Goal: Information Seeking & Learning: Learn about a topic

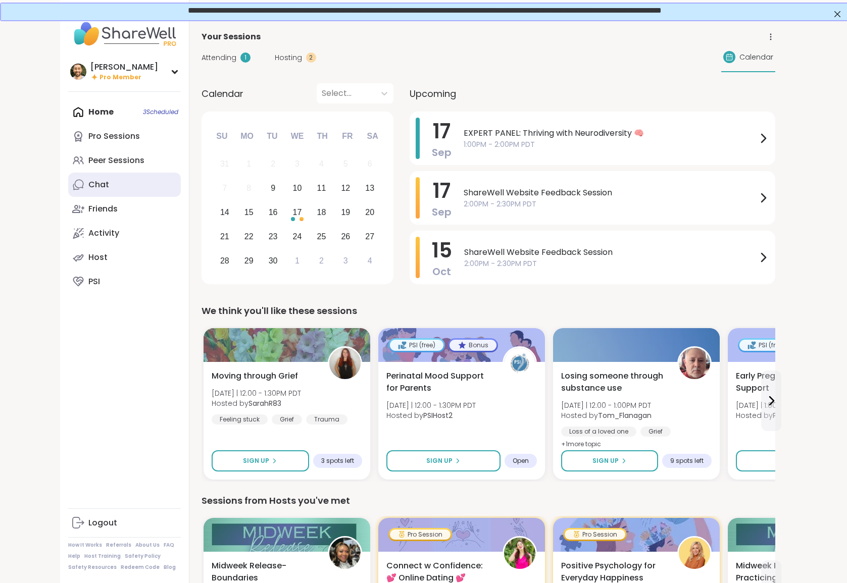
click at [131, 179] on link "Chat" at bounding box center [124, 185] width 113 height 24
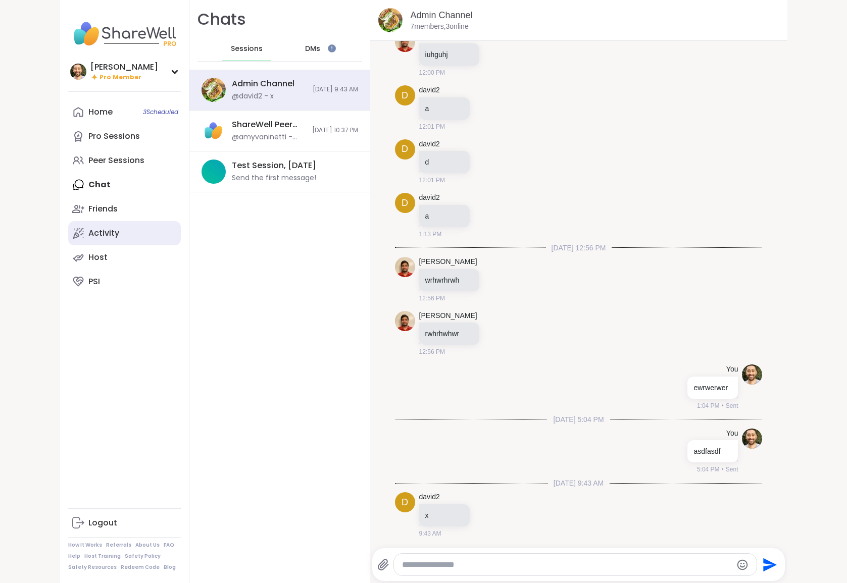
click at [116, 233] on div "Activity" at bounding box center [103, 233] width 31 height 11
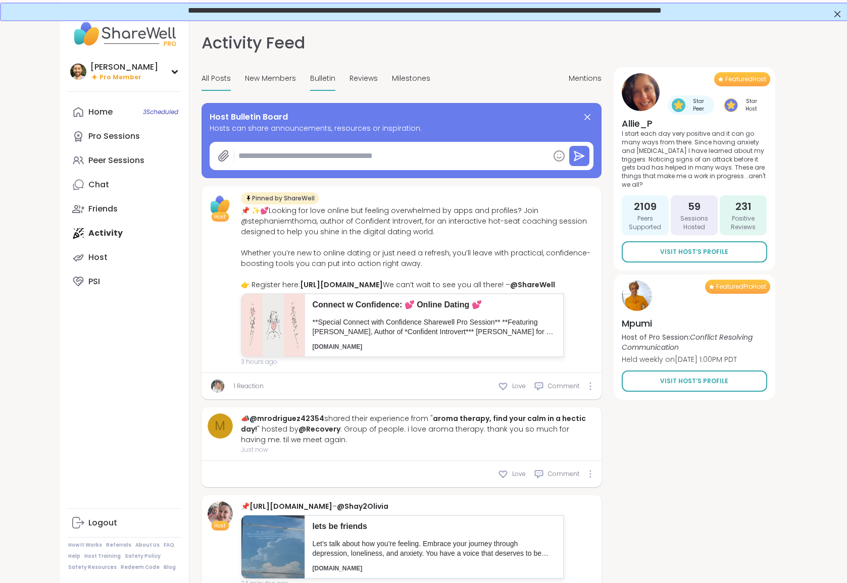
click at [322, 77] on span "Bulletin" at bounding box center [322, 78] width 25 height 11
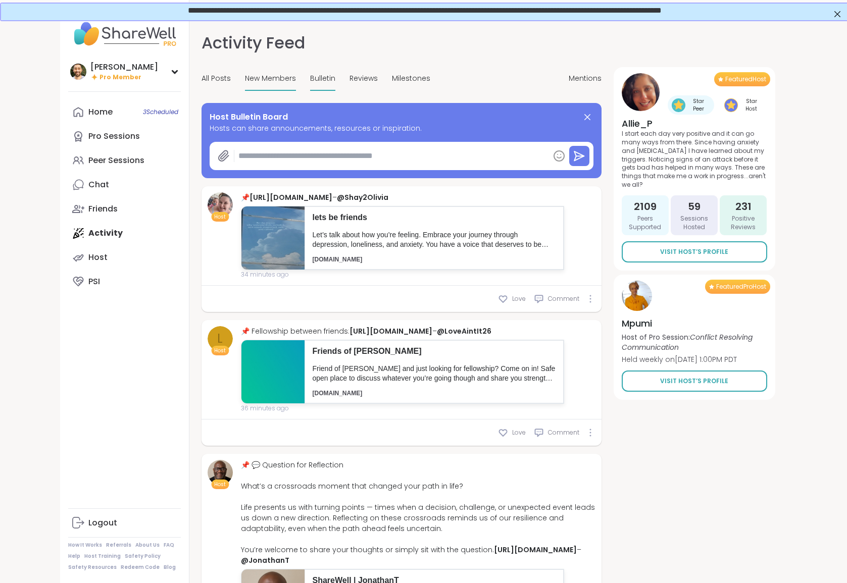
click at [272, 74] on span "New Members" at bounding box center [270, 78] width 51 height 11
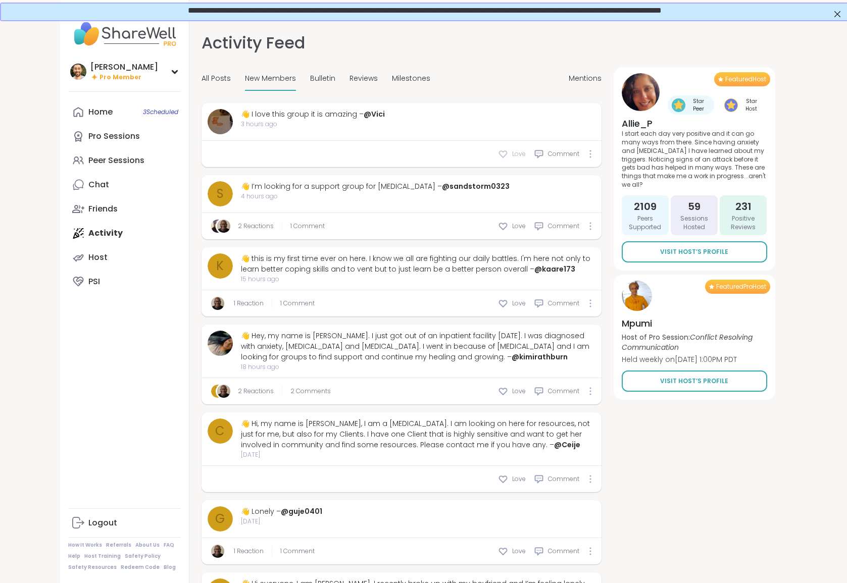
click at [517, 154] on span "Love" at bounding box center [519, 154] width 14 height 9
click at [516, 226] on span "Love" at bounding box center [519, 226] width 14 height 9
click at [511, 304] on div "Love" at bounding box center [512, 304] width 28 height 10
click at [511, 389] on div "Love" at bounding box center [512, 391] width 28 height 10
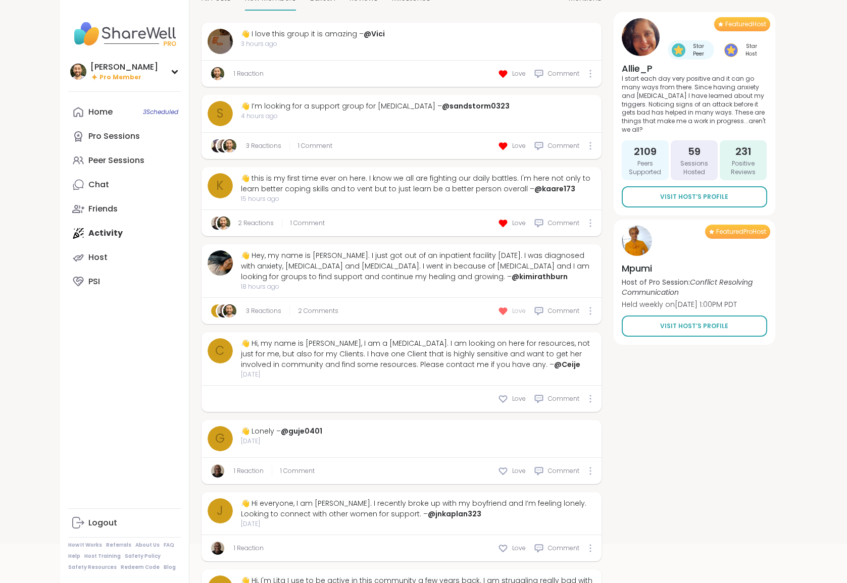
scroll to position [82, 0]
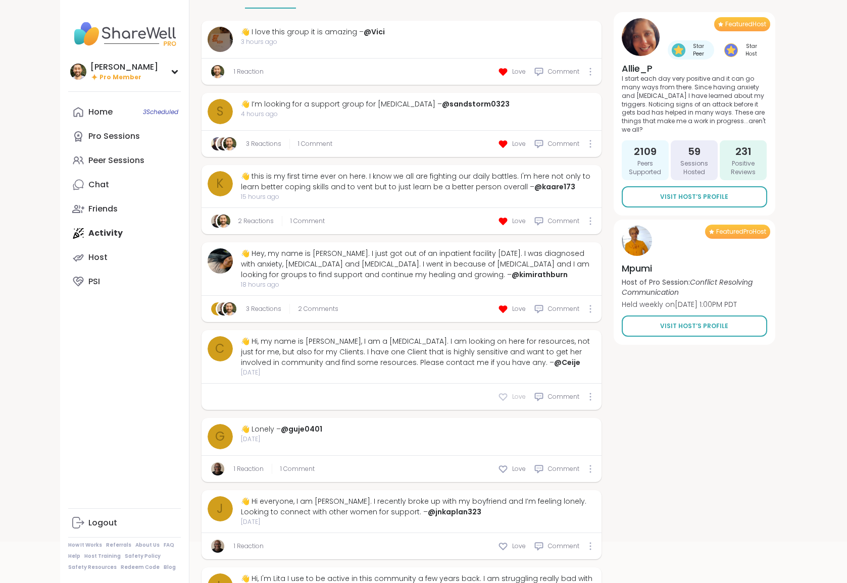
click at [507, 396] on icon at bounding box center [503, 397] width 8 height 7
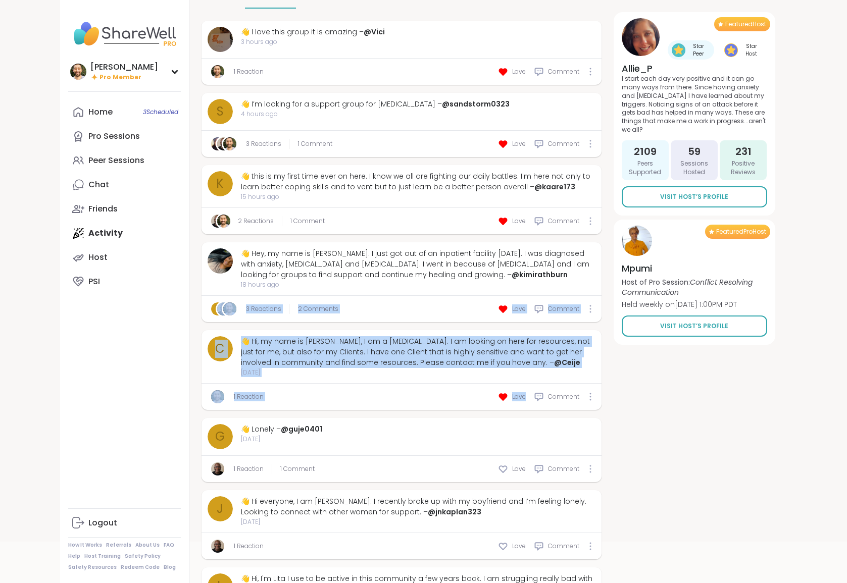
drag, startPoint x: 192, startPoint y: 317, endPoint x: 437, endPoint y: 412, distance: 262.6
click at [437, 412] on div "Activity Feed Mentions All Posts New Members Bulletin Reviews Milestones Mentio…" at bounding box center [488, 234] width 598 height 596
click at [554, 364] on link "@Ceije" at bounding box center [567, 363] width 26 height 10
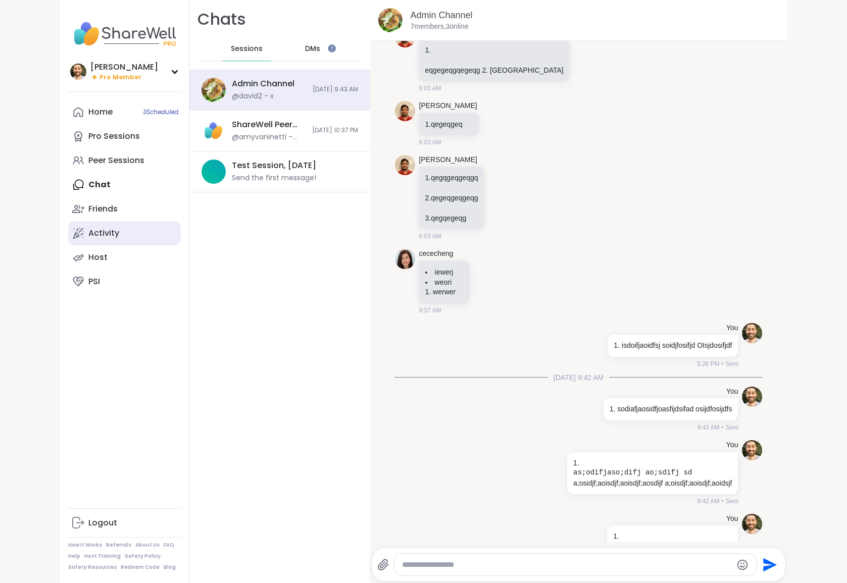
scroll to position [13856, 0]
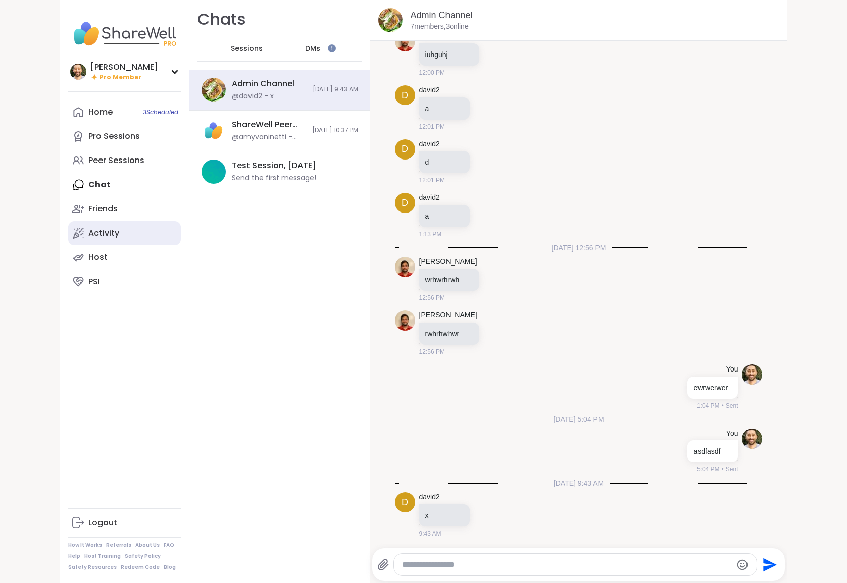
click at [116, 229] on div "Activity" at bounding box center [103, 233] width 31 height 11
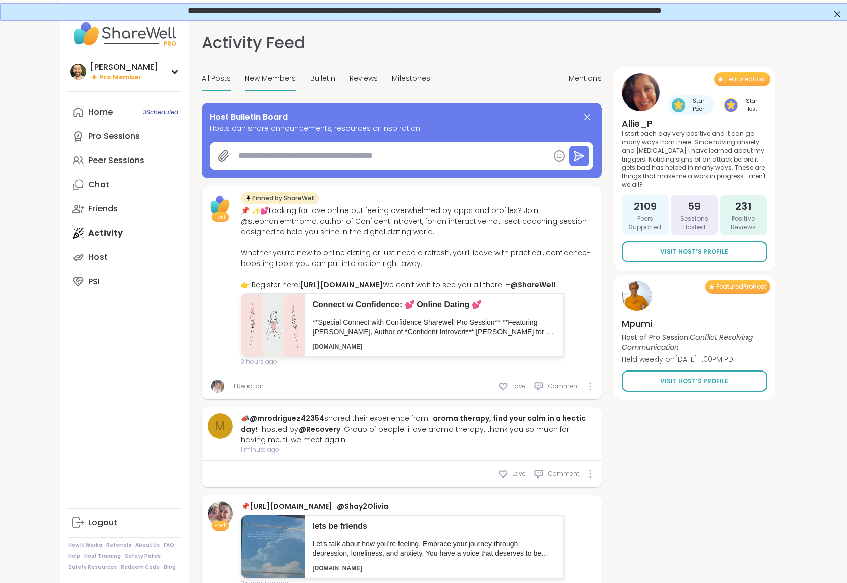
click at [278, 72] on div "New Members" at bounding box center [270, 79] width 51 height 24
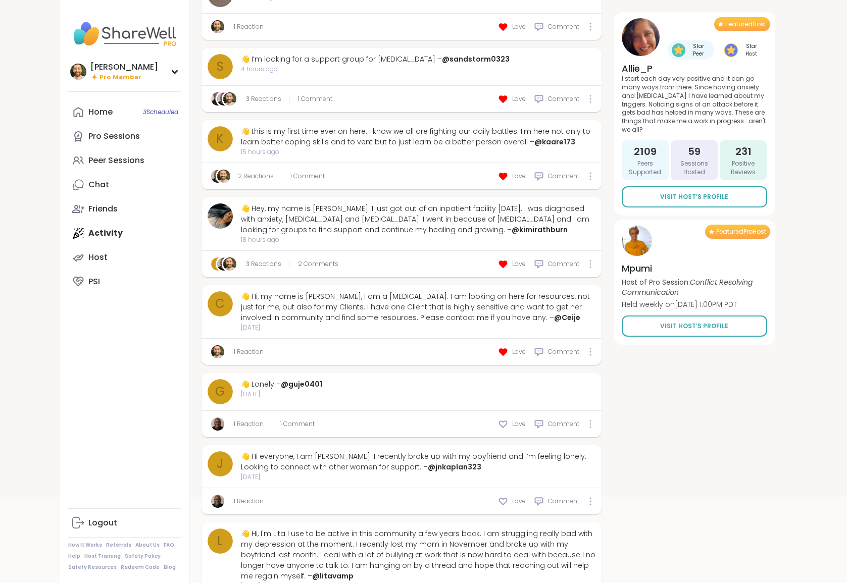
scroll to position [200, 0]
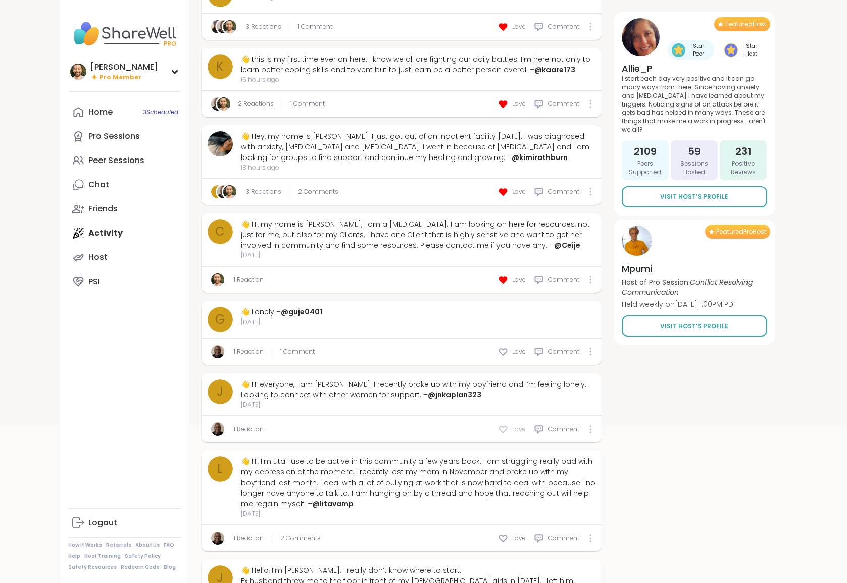
click at [508, 430] on div "Love" at bounding box center [512, 429] width 28 height 10
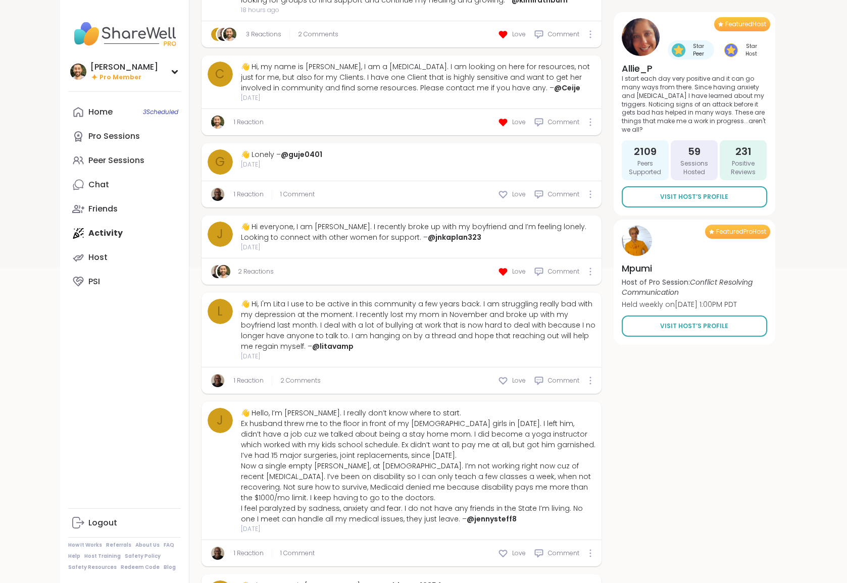
scroll to position [358, 0]
click at [507, 373] on div "1 Reaction 2 Comments Love Comment" at bounding box center [402, 380] width 400 height 26
click at [512, 380] on span "Love" at bounding box center [519, 379] width 14 height 9
click at [308, 379] on span "2 Comments" at bounding box center [310, 379] width 40 height 9
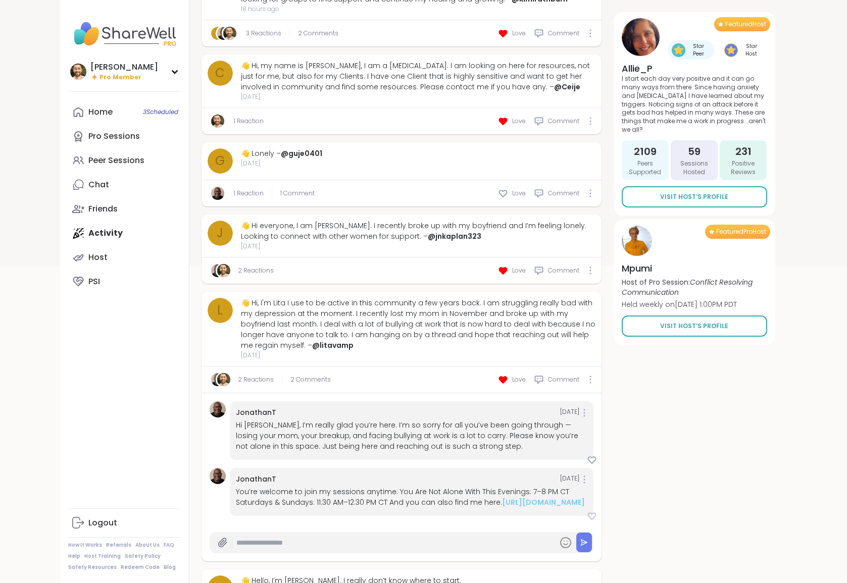
click at [593, 521] on icon at bounding box center [592, 516] width 10 height 10
click at [597, 458] on div "JonathanT [DATE] Hi [PERSON_NAME], I’m really glad you’re here. I’m so sorry fo…" at bounding box center [402, 459] width 400 height 131
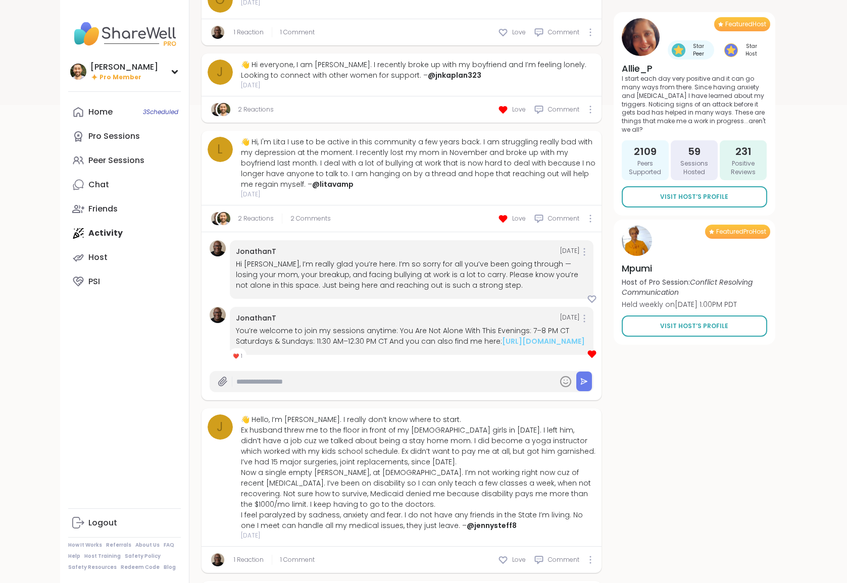
scroll to position [631, 0]
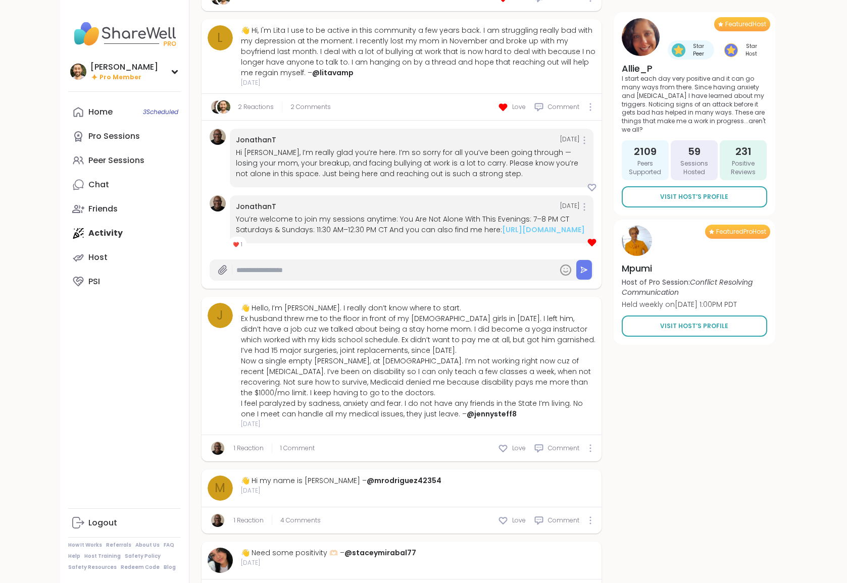
click at [526, 454] on div "Love Comment" at bounding box center [545, 449] width 95 height 10
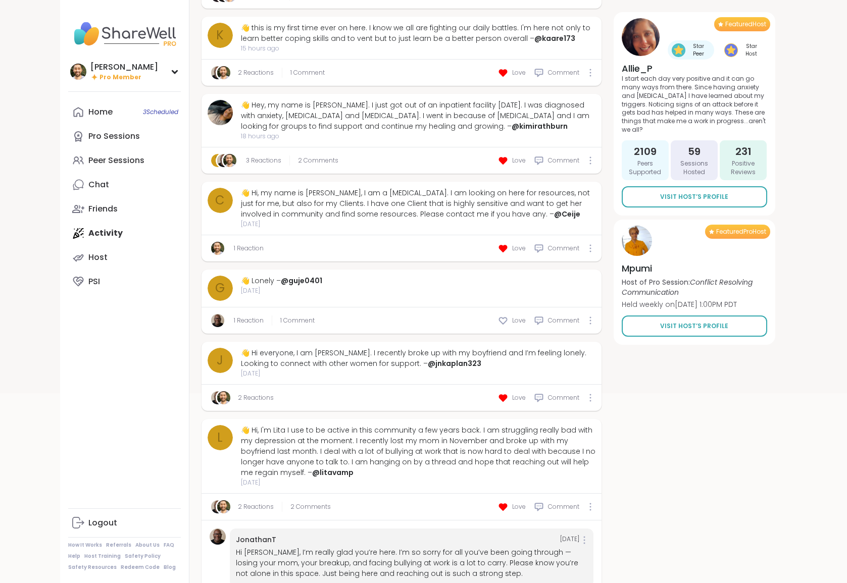
scroll to position [0, 0]
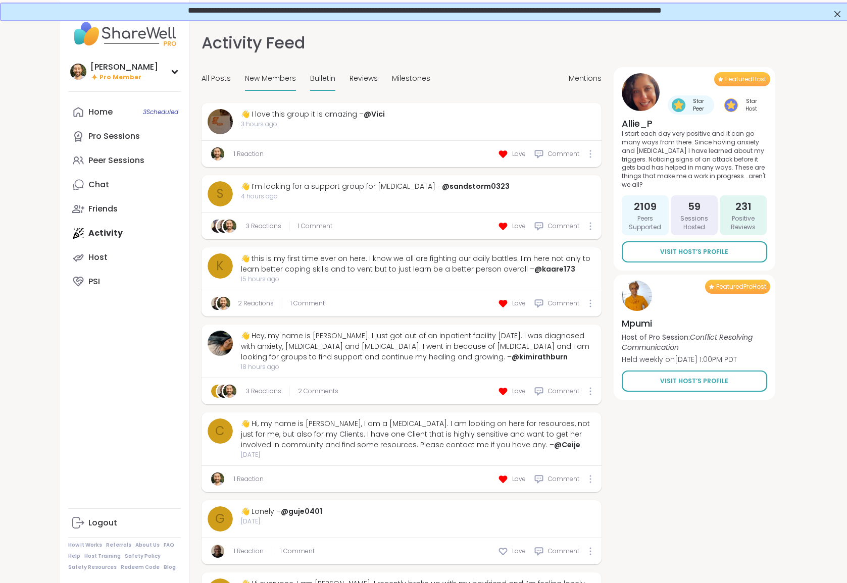
click at [318, 82] on span "Bulletin" at bounding box center [322, 78] width 25 height 11
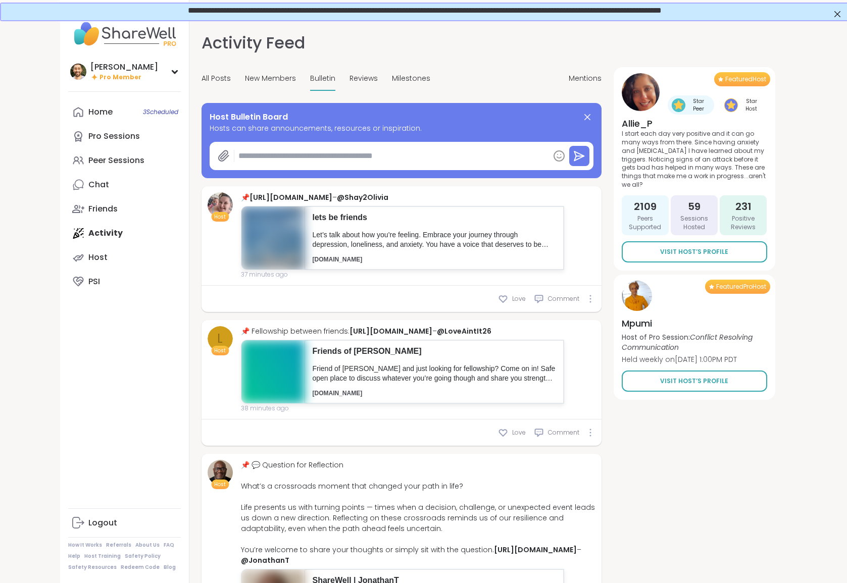
type textarea "*"
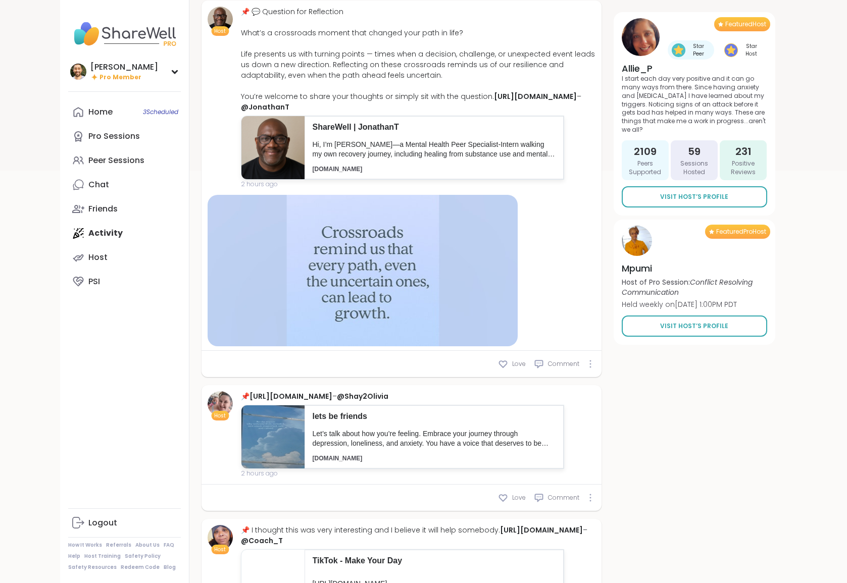
scroll to position [478, 0]
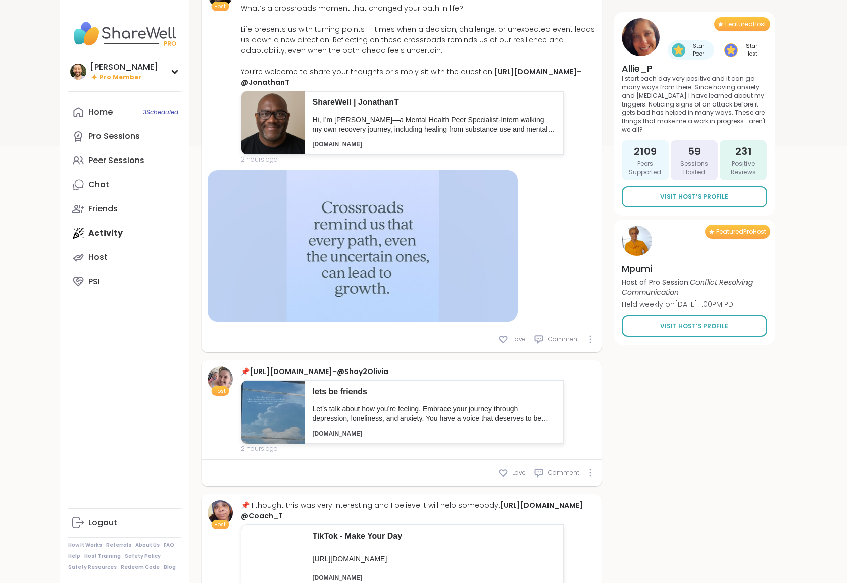
click at [654, 444] on div "All Posts New Members Bulletin Reviews Milestones Mentions Host Bulletin Board …" at bounding box center [489, 461] width 574 height 1745
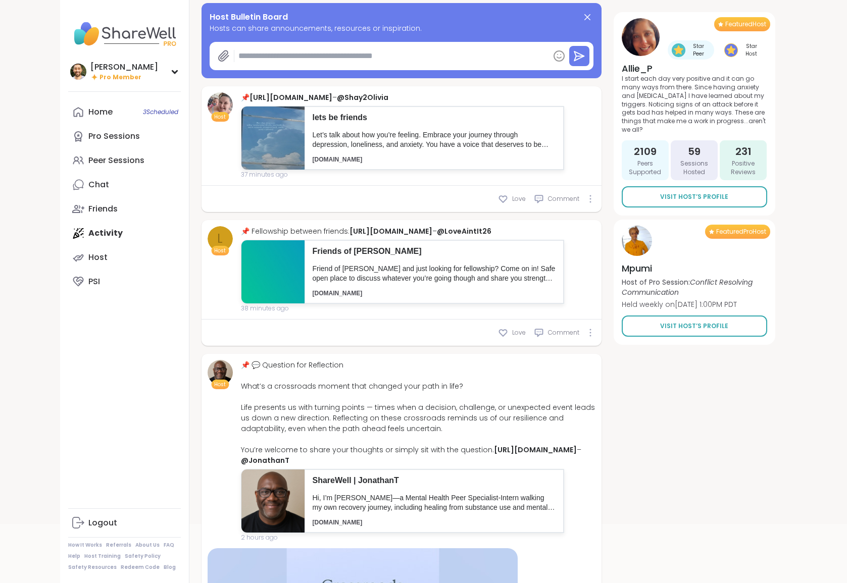
scroll to position [0, 0]
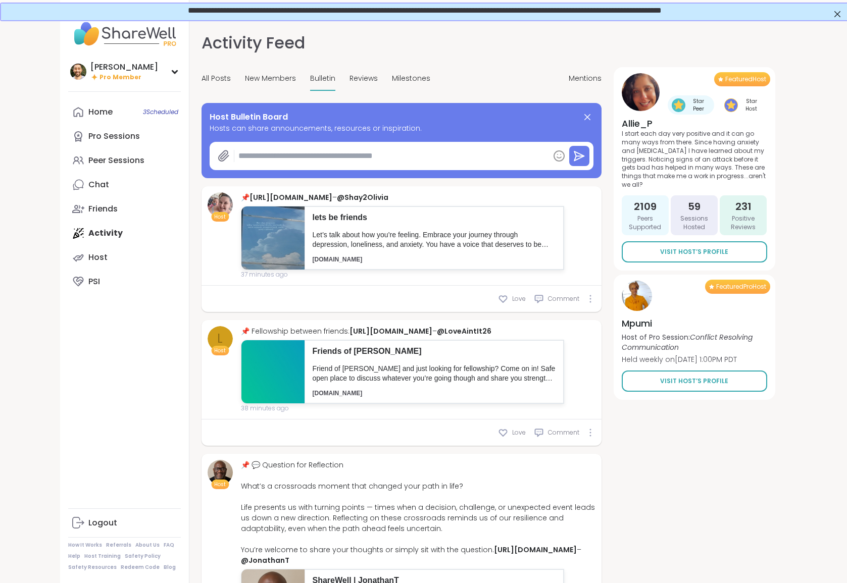
click at [346, 67] on div "All Posts New Members Bulletin Reviews Milestones" at bounding box center [316, 79] width 229 height 24
click at [354, 77] on span "Reviews" at bounding box center [364, 78] width 28 height 11
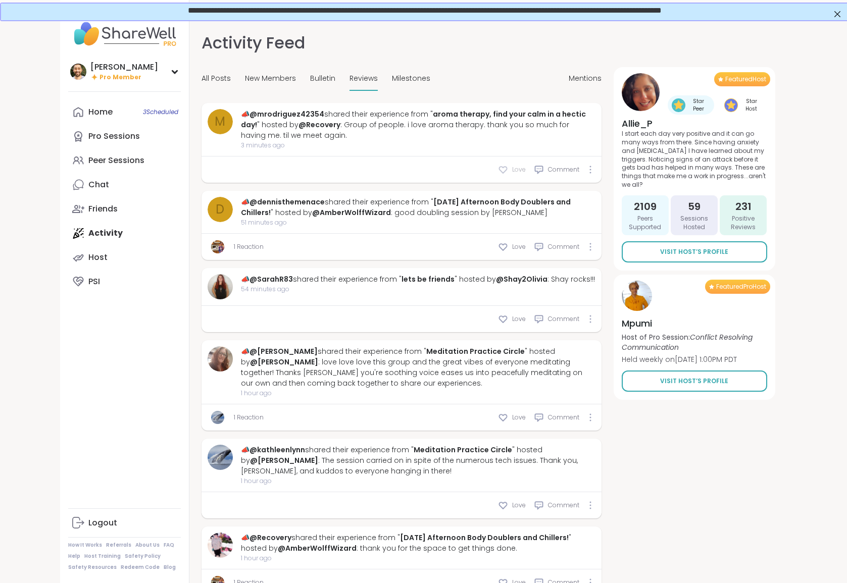
click at [512, 165] on div "Love" at bounding box center [512, 170] width 28 height 10
click at [519, 249] on span "Love" at bounding box center [519, 246] width 14 height 9
click at [519, 318] on span "Love" at bounding box center [519, 319] width 14 height 9
click at [519, 422] on span "Love" at bounding box center [519, 417] width 14 height 9
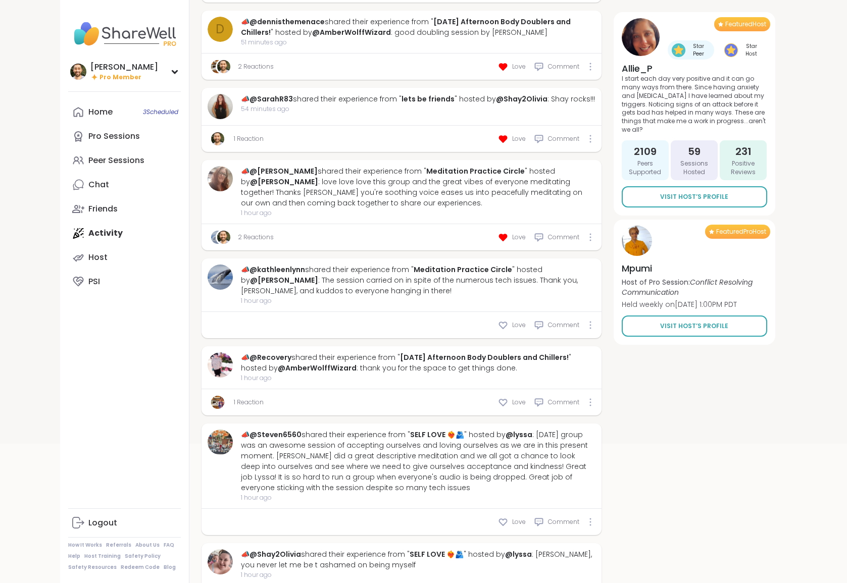
scroll to position [177, 0]
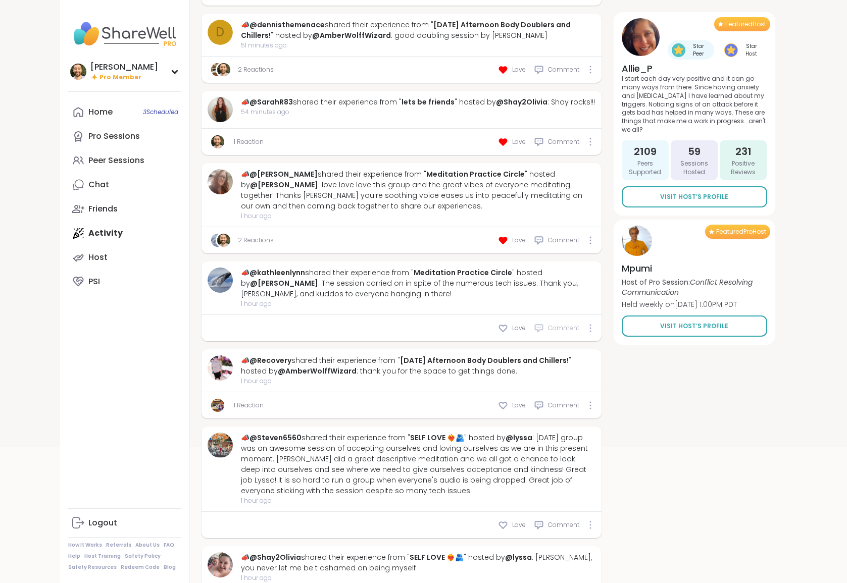
click at [553, 323] on div "Comment" at bounding box center [556, 328] width 45 height 10
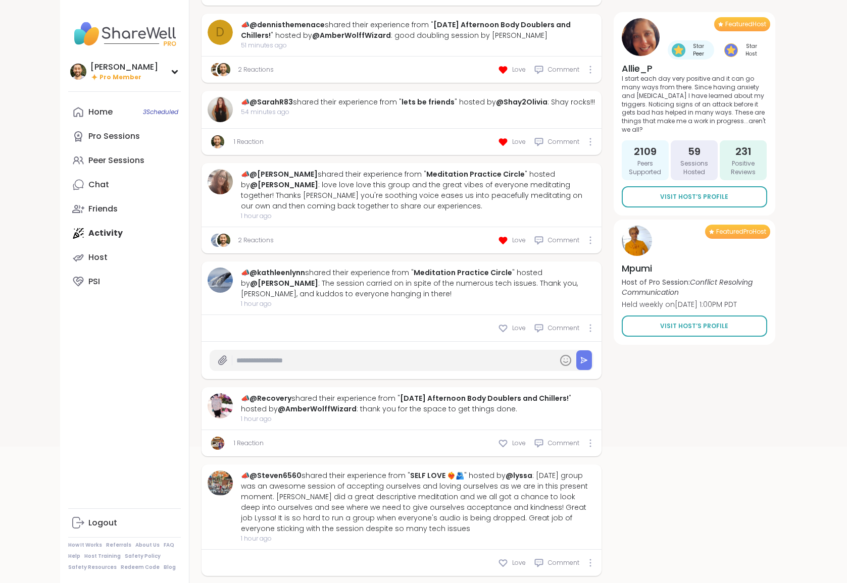
click at [460, 357] on input "text" at bounding box center [394, 361] width 317 height 18
click at [412, 360] on input "**********" at bounding box center [394, 361] width 317 height 18
click at [346, 362] on input "**********" at bounding box center [394, 361] width 317 height 18
type input "**********"
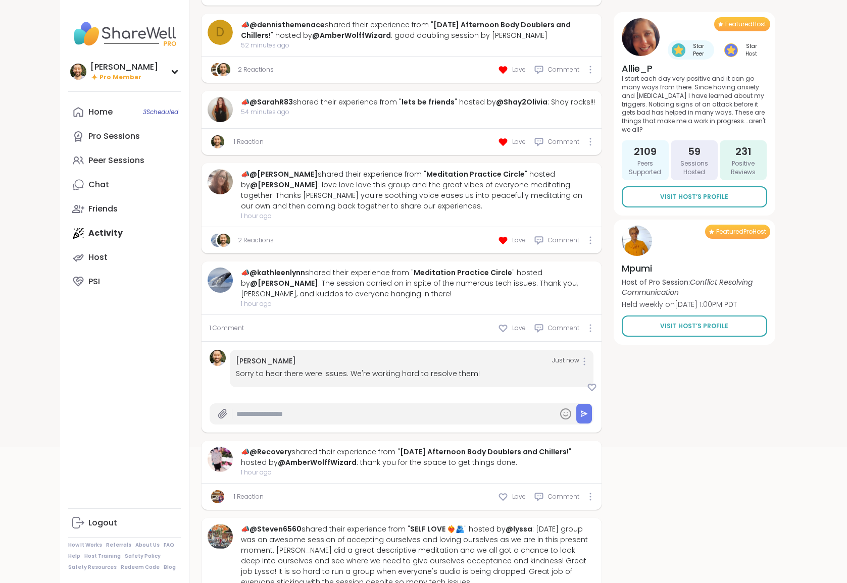
scroll to position [0, 0]
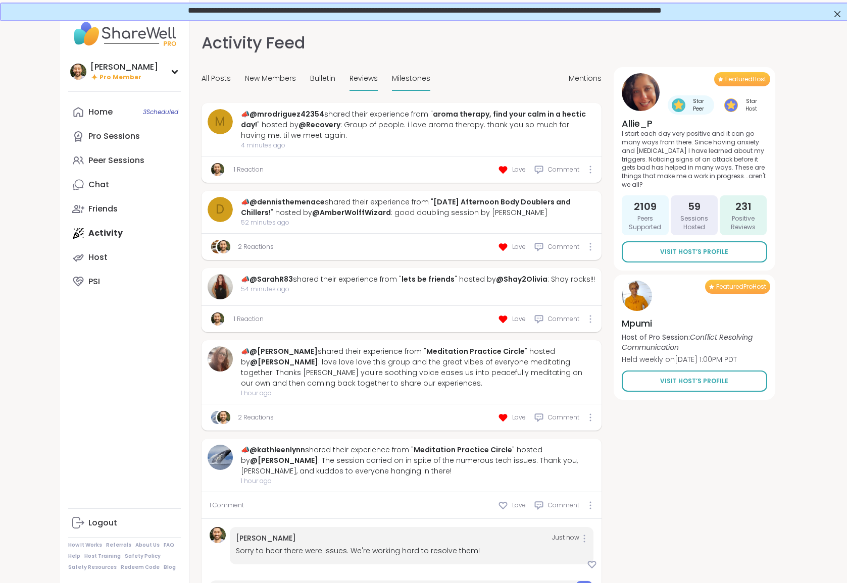
click at [402, 74] on span "Milestones" at bounding box center [411, 78] width 38 height 11
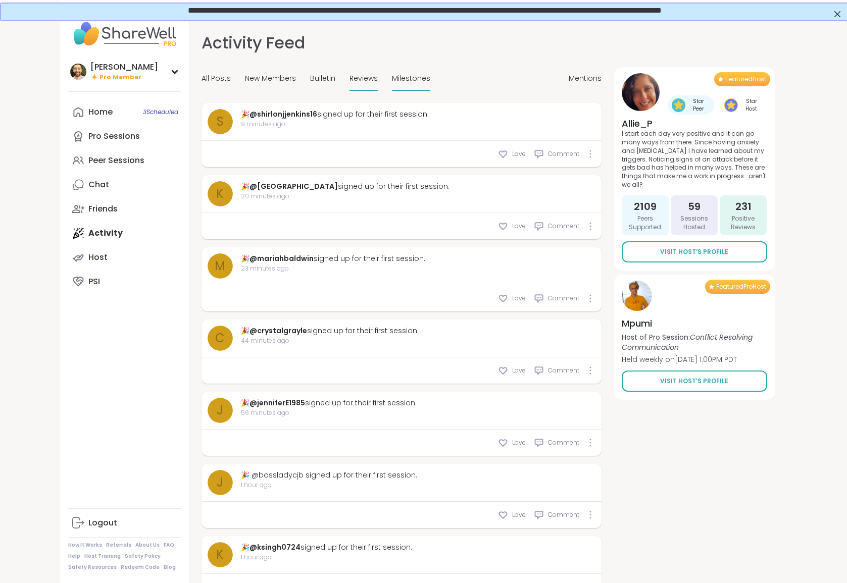
click at [360, 80] on span "Reviews" at bounding box center [364, 78] width 28 height 11
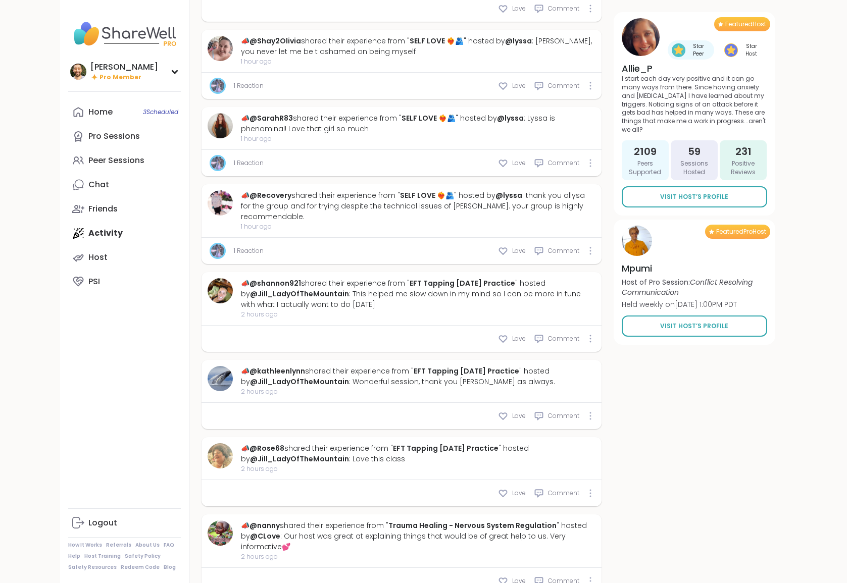
scroll to position [696, 0]
click at [512, 248] on div "Love" at bounding box center [512, 249] width 28 height 10
click at [508, 165] on icon at bounding box center [503, 162] width 10 height 10
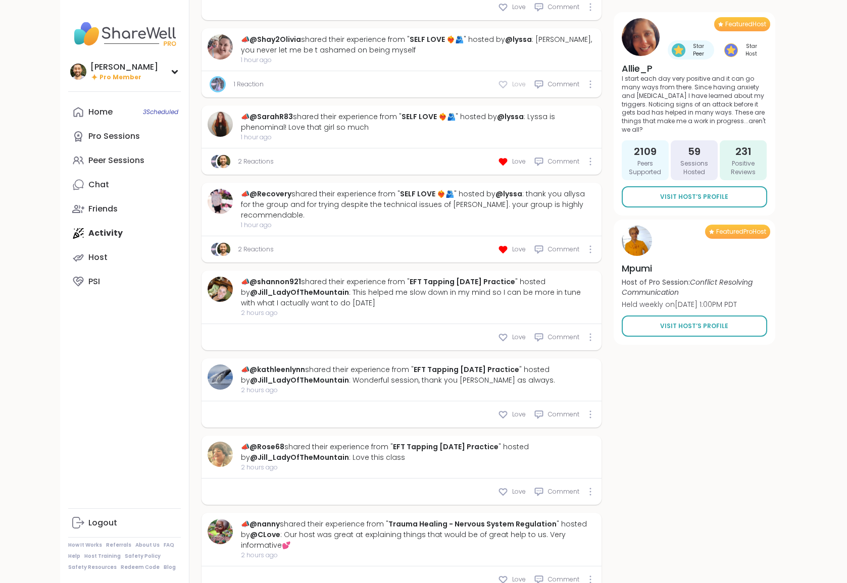
click at [512, 81] on div "Love" at bounding box center [512, 84] width 28 height 10
click at [509, 496] on div "Love" at bounding box center [512, 492] width 28 height 10
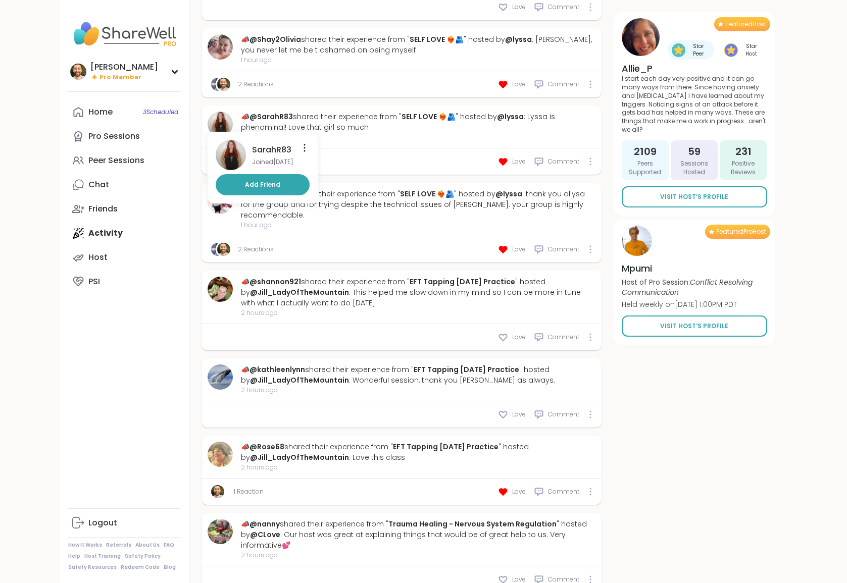
click at [221, 120] on img at bounding box center [220, 124] width 25 height 25
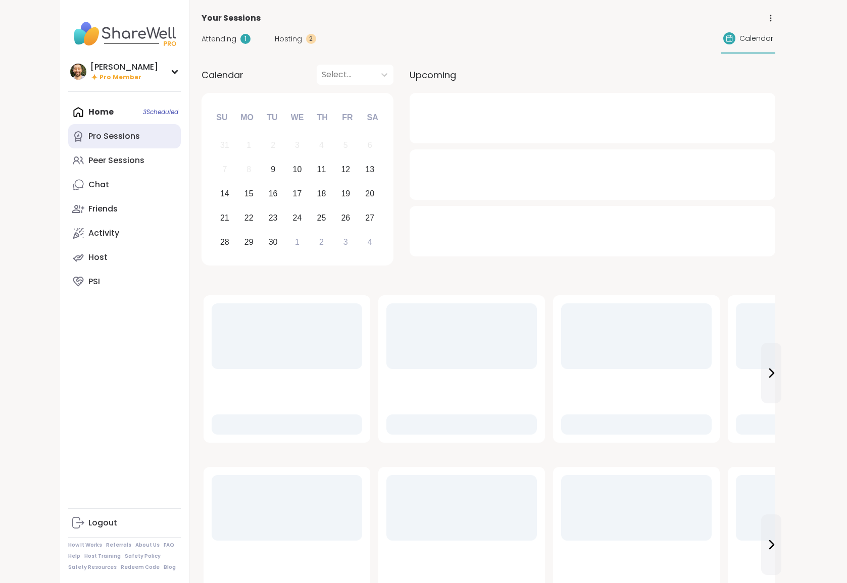
click at [115, 137] on div "Pro Sessions" at bounding box center [114, 136] width 52 height 11
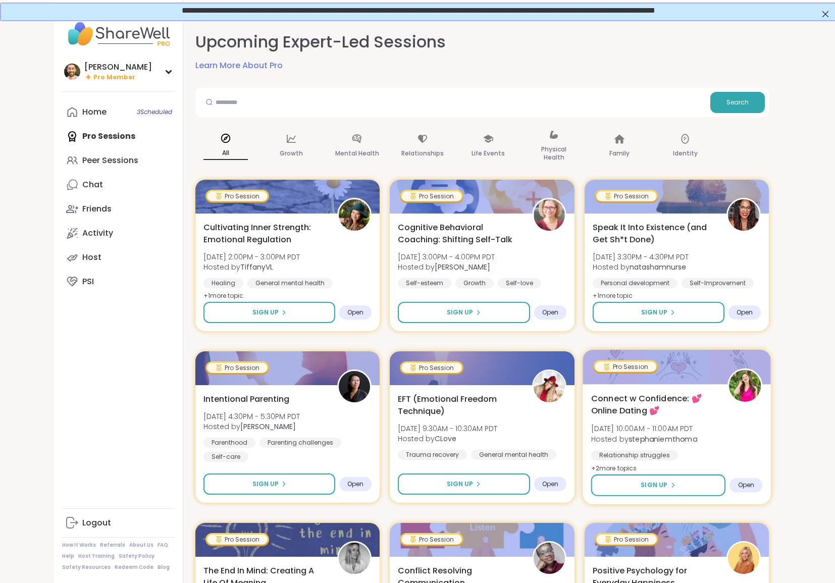
click at [675, 391] on div "Connect w Confidence: 💕 Online Dating 💕 [DATE] 10:00AM - 11:00AM PDT Hosted by …" at bounding box center [677, 444] width 188 height 120
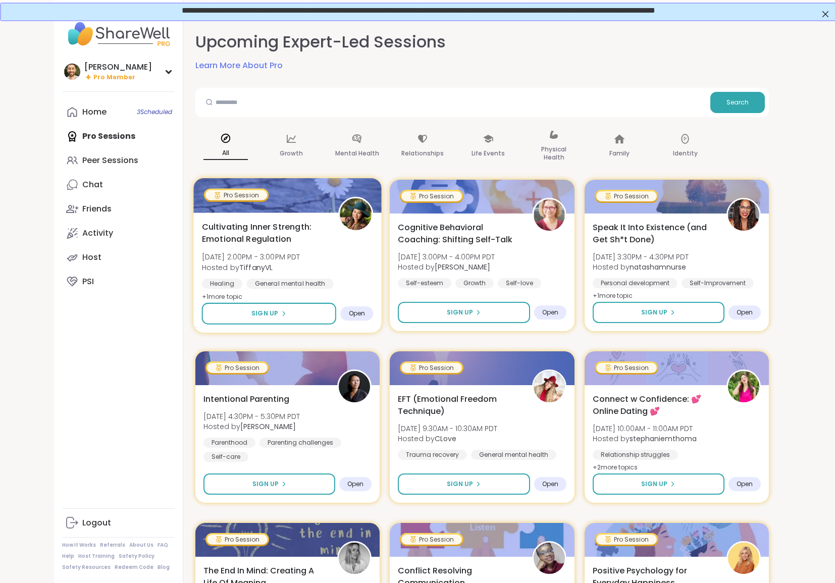
click at [289, 259] on span "[DATE] 2:00PM - 3:00PM PDT" at bounding box center [251, 257] width 99 height 10
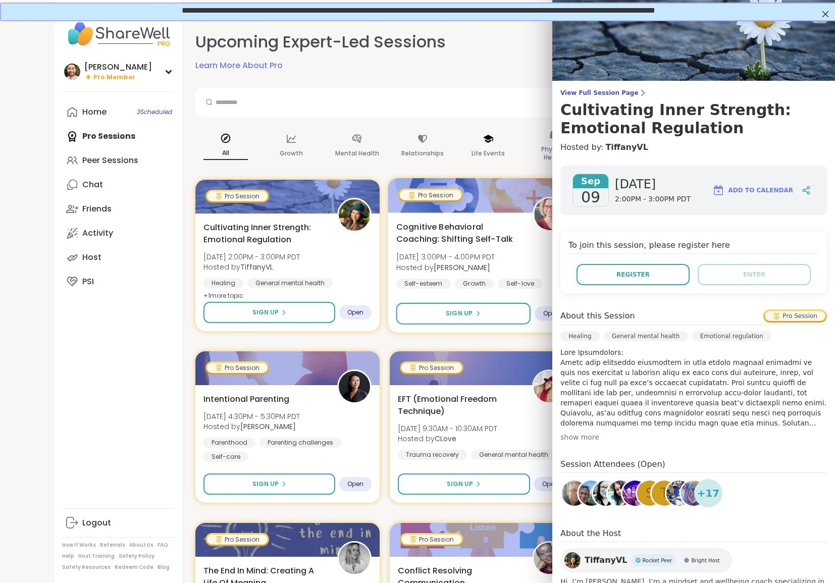
click at [473, 201] on div at bounding box center [482, 195] width 188 height 34
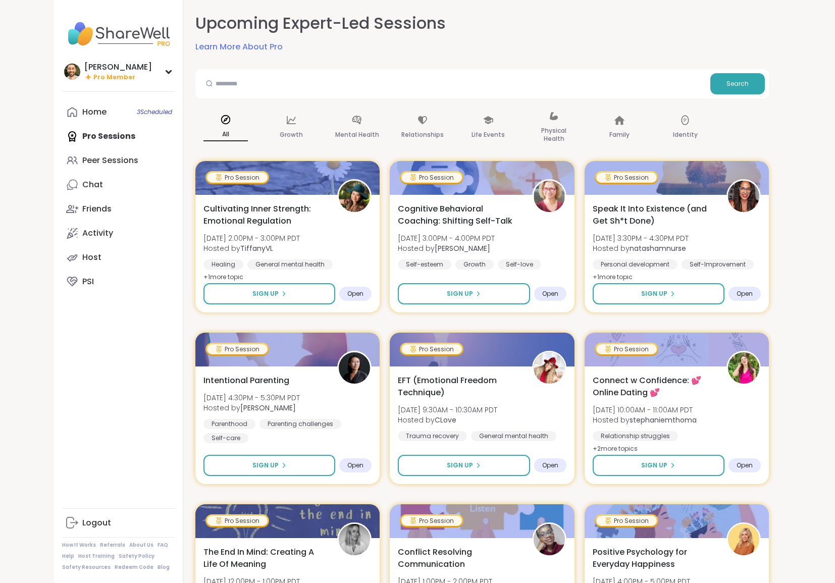
click at [519, 48] on div "Upcoming Expert-Led Sessions Learn More About Pro" at bounding box center [482, 32] width 574 height 41
click at [661, 239] on span "Tue, Sep 09 | 3:30PM - 4:30PM PDT" at bounding box center [640, 238] width 98 height 10
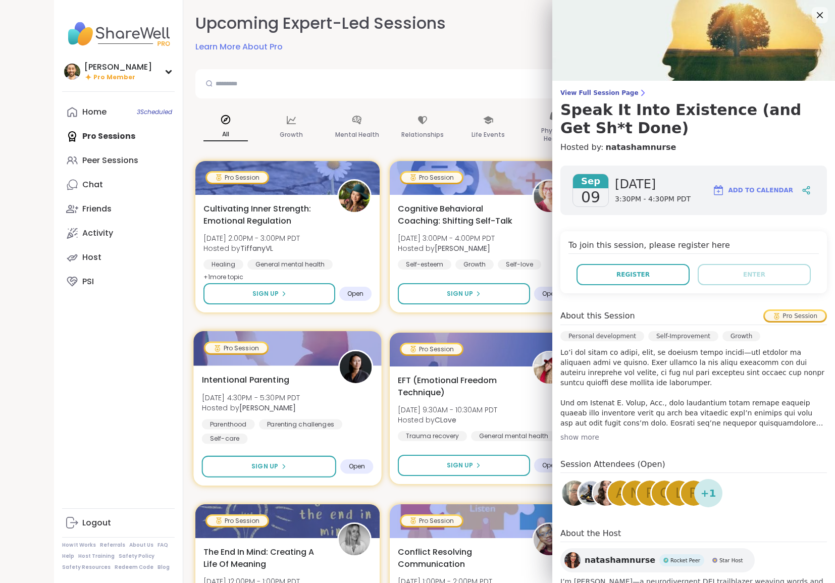
click at [329, 371] on div "Intentional Parenting Tue, Sep 09 | 4:30PM - 5:30PM PDT Hosted by Natasha Paren…" at bounding box center [287, 426] width 188 height 120
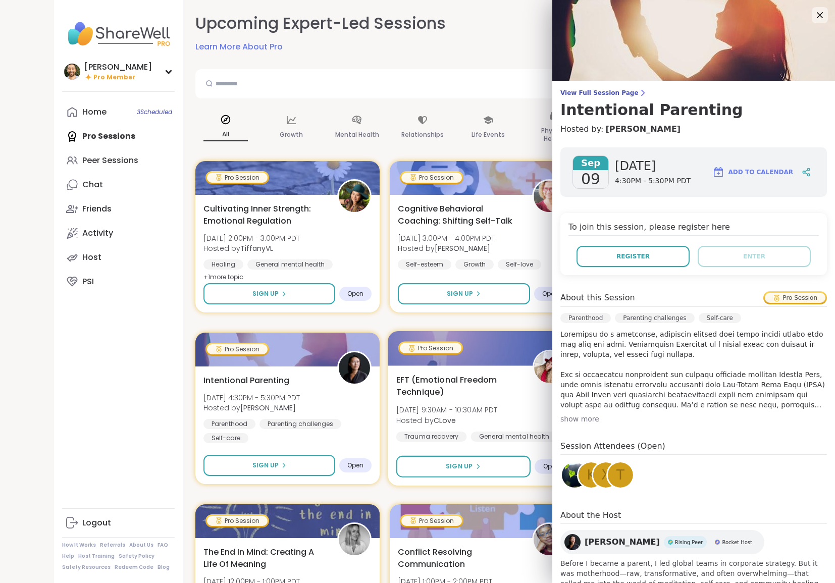
click at [453, 376] on span "EFT (Emotional Freedom Technique)" at bounding box center [459, 386] width 125 height 25
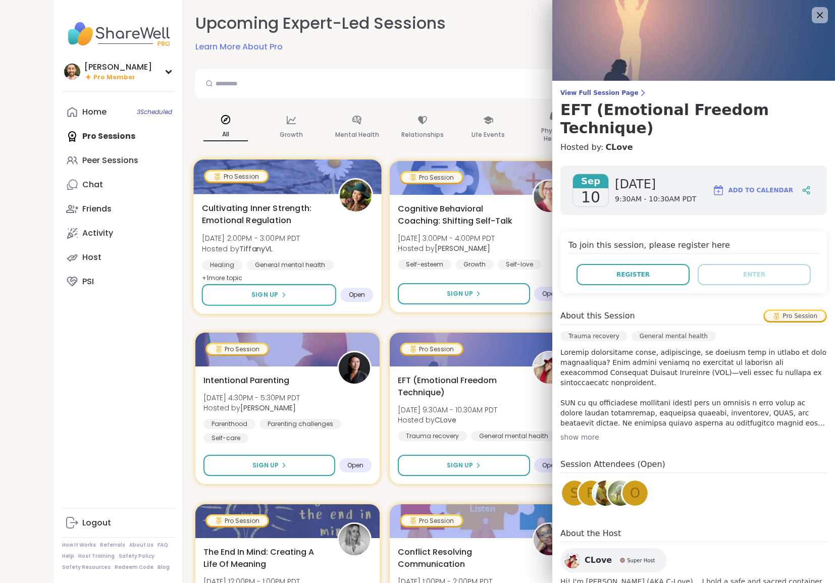
click at [335, 275] on div "Cultivating Inner Strength: Emotional Regulation Tue, Sep 09 | 2:00PM - 3:00PM …" at bounding box center [287, 254] width 188 height 120
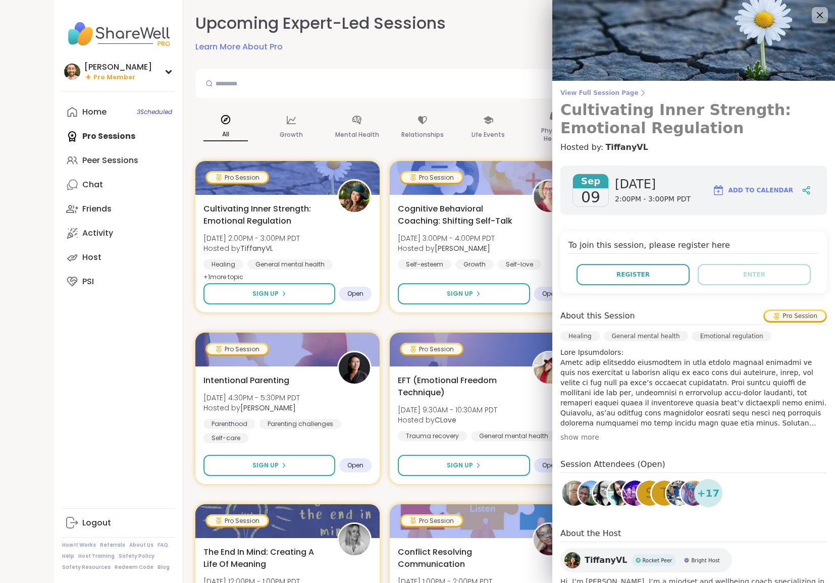
click at [597, 92] on span "View Full Session Page" at bounding box center [694, 93] width 267 height 8
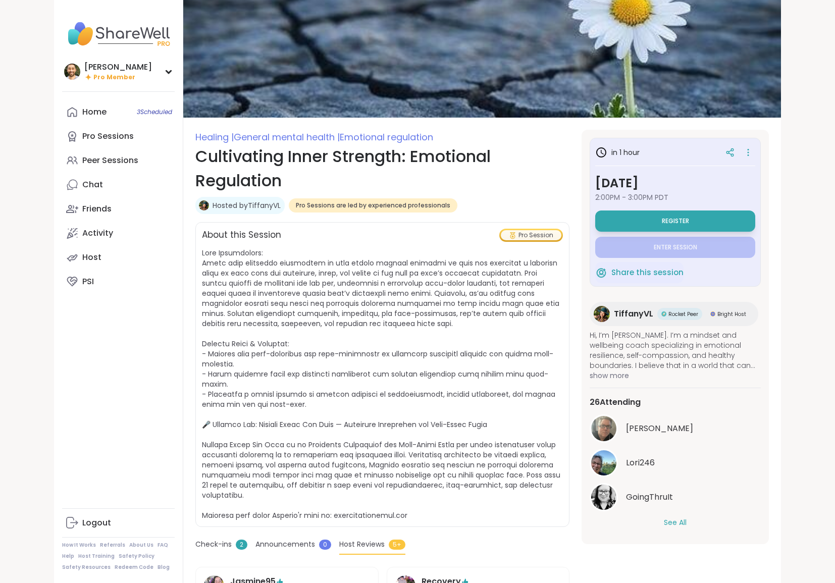
scroll to position [16, 0]
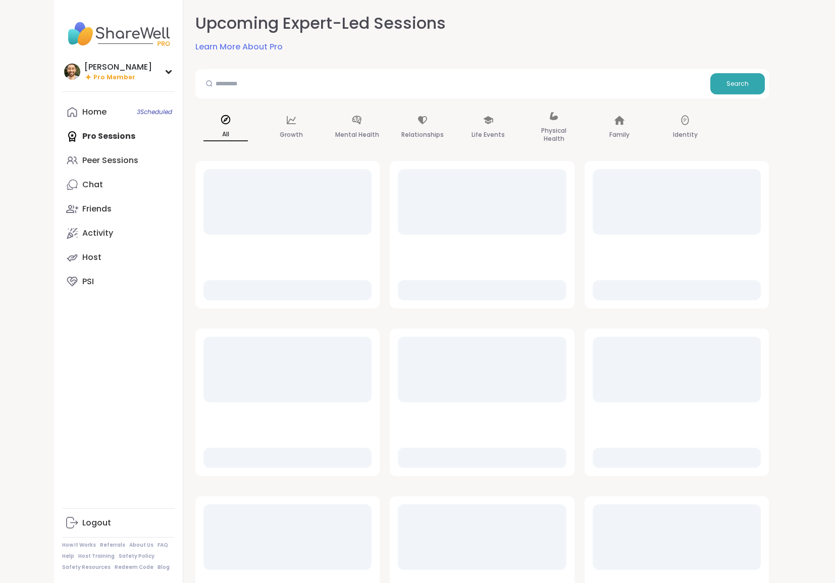
click at [593, 310] on div at bounding box center [482, 486] width 574 height 651
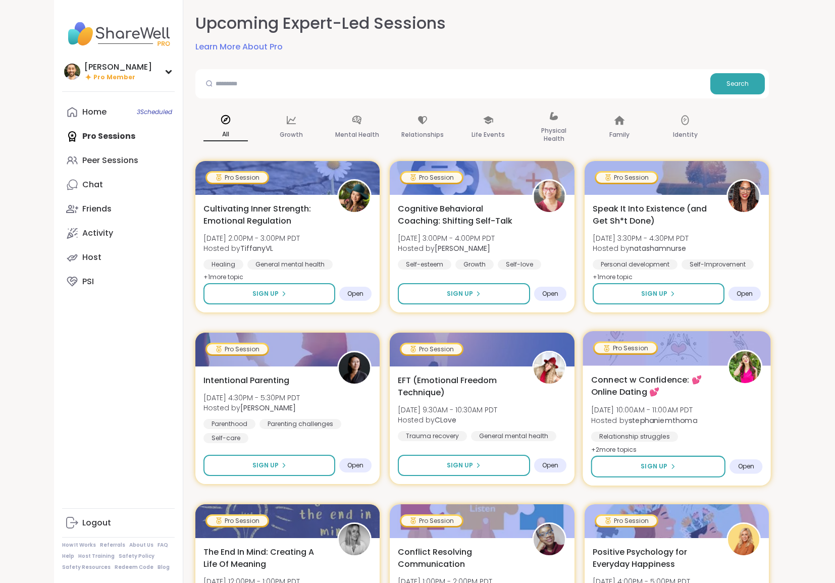
click at [615, 351] on div "Pro Session" at bounding box center [626, 348] width 62 height 10
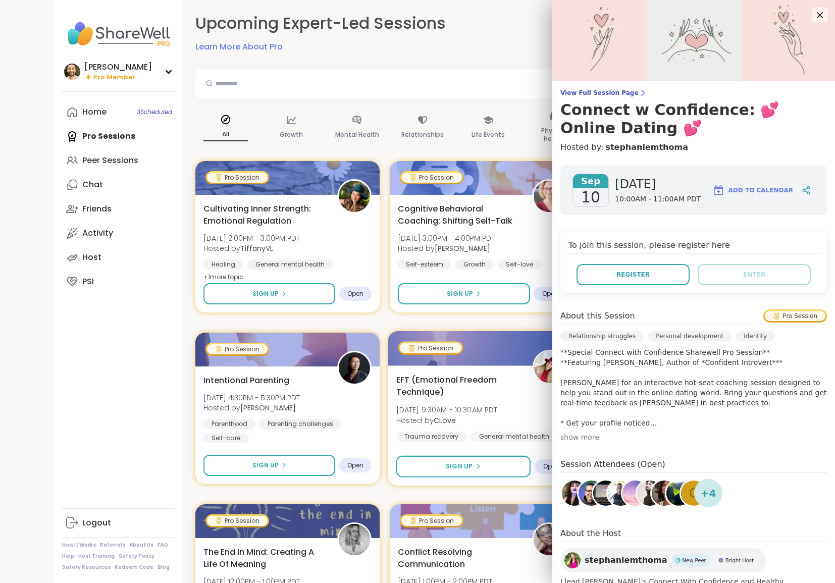
click at [447, 364] on div at bounding box center [482, 348] width 188 height 34
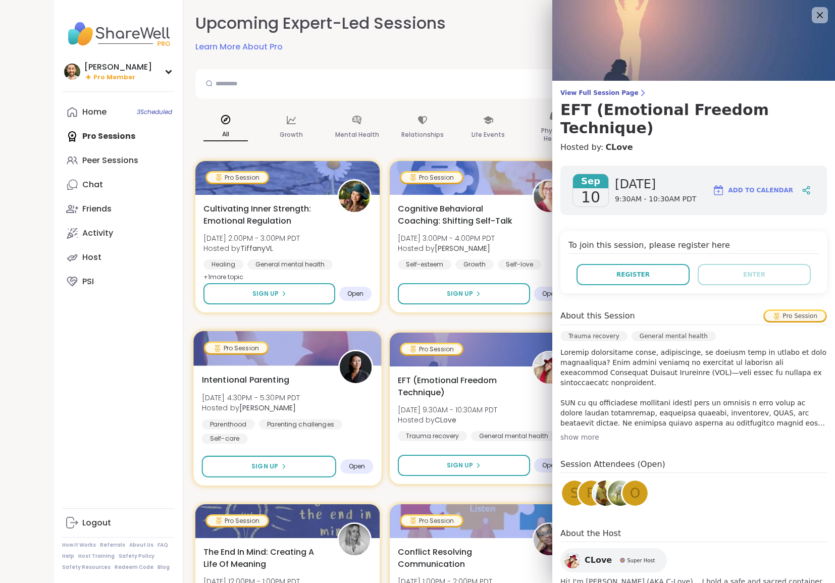
click at [292, 370] on div "Intentional Parenting Tue, Sep 09 | 4:30PM - 5:30PM PDT Hosted by Natasha Paren…" at bounding box center [287, 426] width 188 height 120
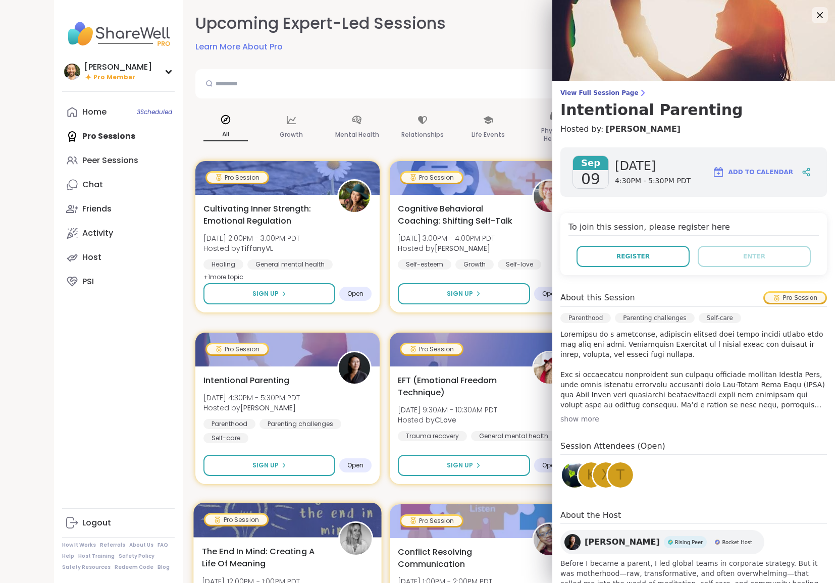
click at [321, 547] on span "The End In Mind: Creating A Life Of Meaning" at bounding box center [264, 558] width 125 height 25
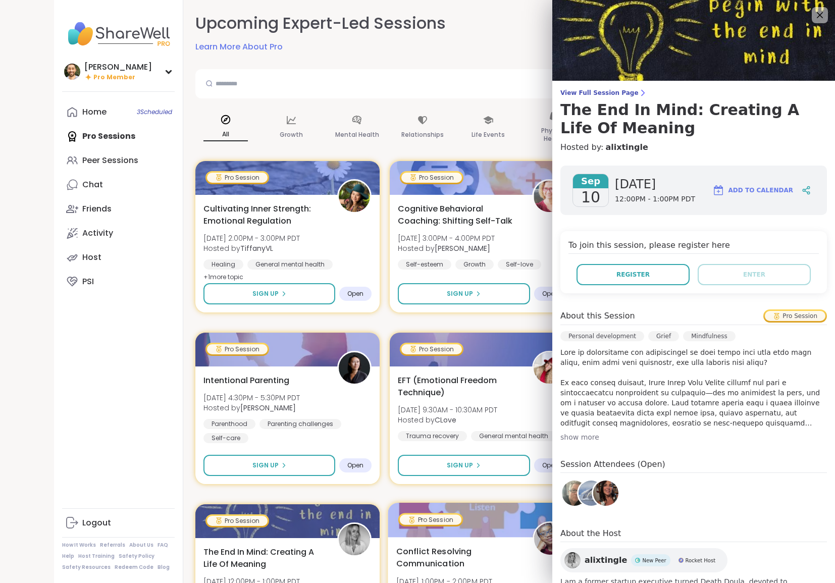
click at [454, 522] on div "Pro Session" at bounding box center [431, 520] width 62 height 10
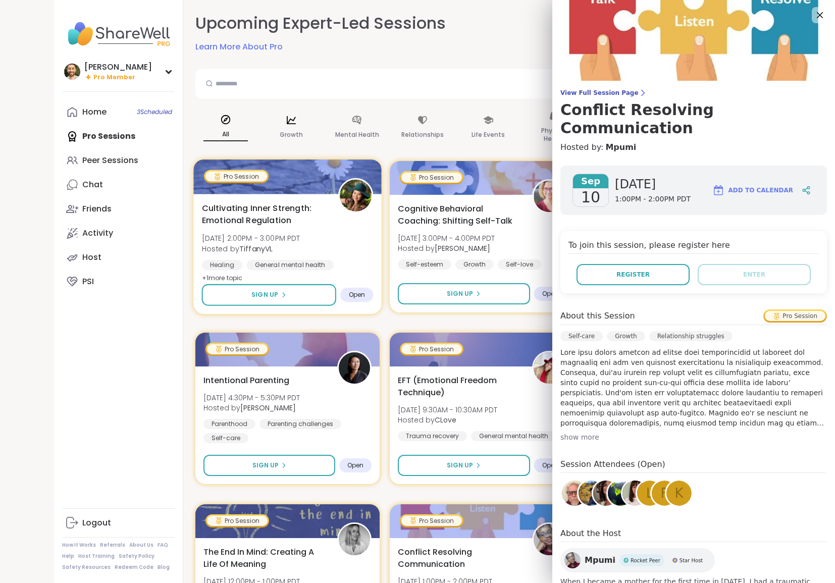
click at [298, 189] on div at bounding box center [287, 177] width 188 height 34
